Goal: Transaction & Acquisition: Purchase product/service

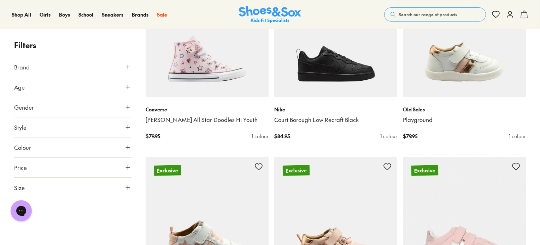
scroll to position [1095, 0]
click at [49, 150] on button "Colour" at bounding box center [72, 148] width 117 height 20
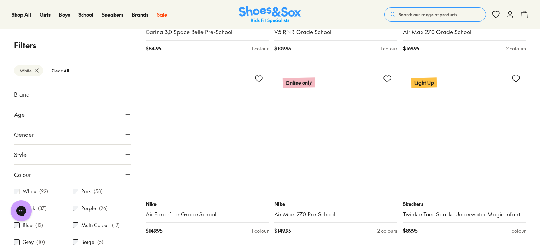
scroll to position [1735, 0]
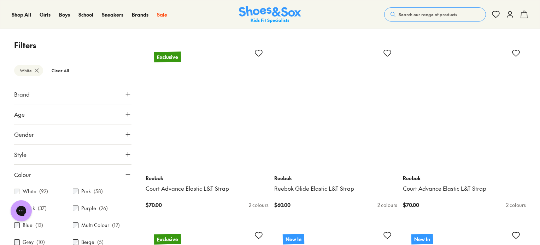
scroll to position [3219, 0]
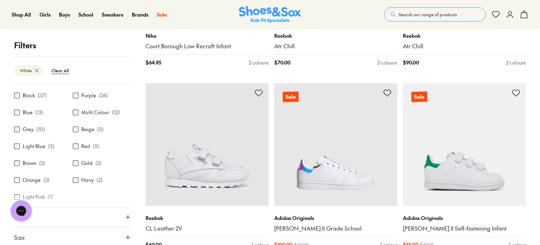
scroll to position [114, 0]
click at [78, 233] on button "Size" at bounding box center [72, 236] width 117 height 20
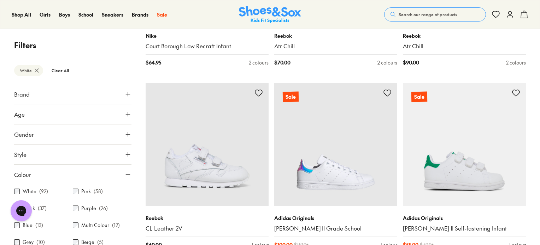
scroll to position [0, 0]
click at [126, 175] on use at bounding box center [128, 175] width 4 height 0
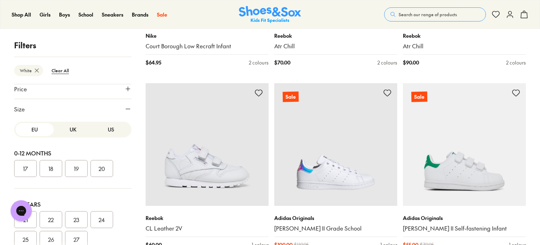
click at [68, 129] on button "UK" at bounding box center [73, 129] width 38 height 13
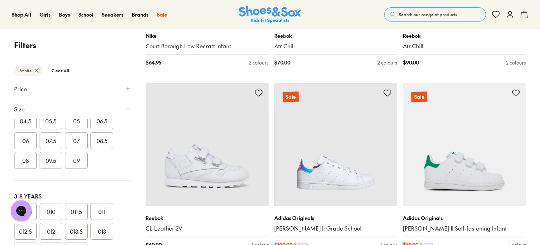
scroll to position [141, 0]
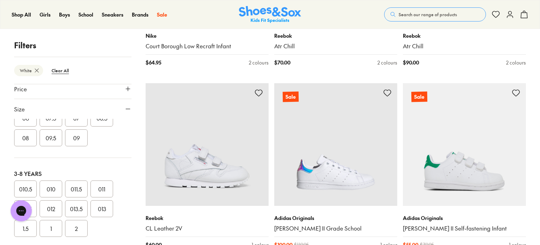
click at [105, 209] on button "013" at bounding box center [101, 209] width 23 height 17
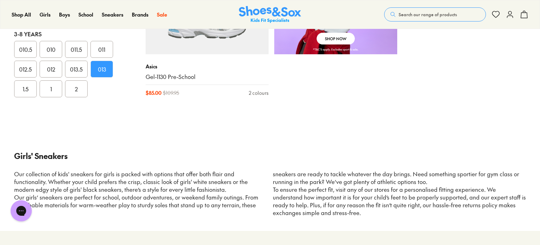
scroll to position [600, 0]
